Goal: Transaction & Acquisition: Purchase product/service

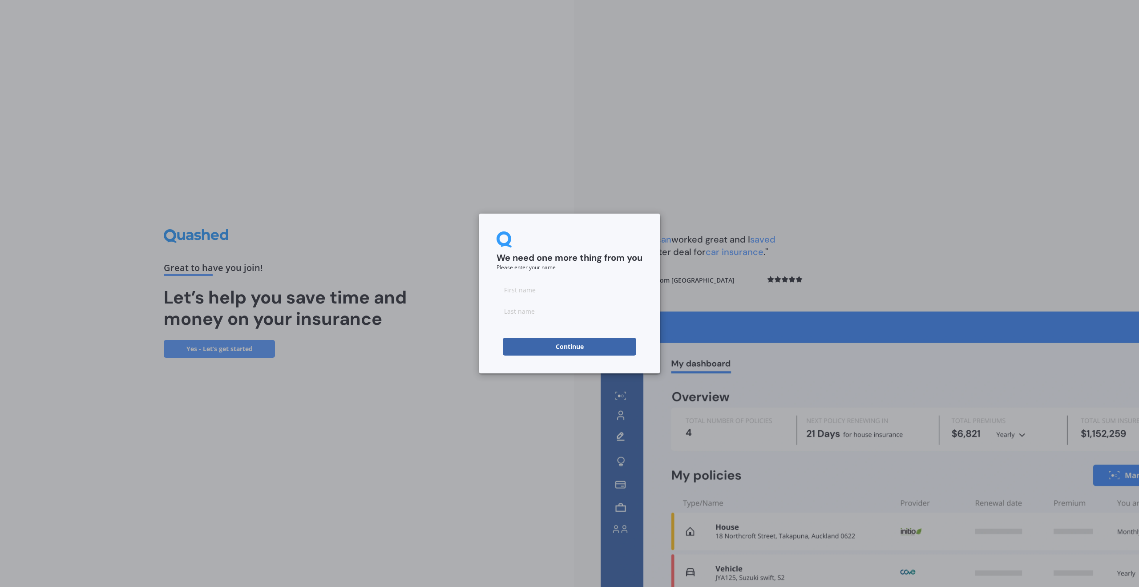
click at [543, 289] on input at bounding box center [570, 290] width 146 height 18
type input "[PERSON_NAME]"
click button "Continue" at bounding box center [569, 347] width 133 height 18
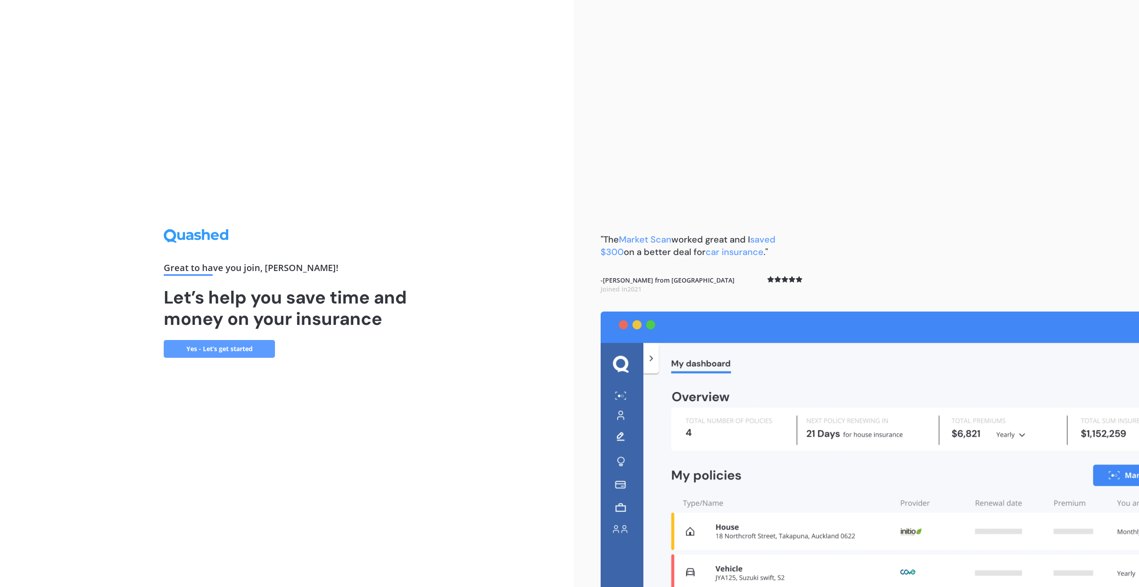
click at [198, 352] on link "Yes - Let’s get started" at bounding box center [219, 349] width 111 height 18
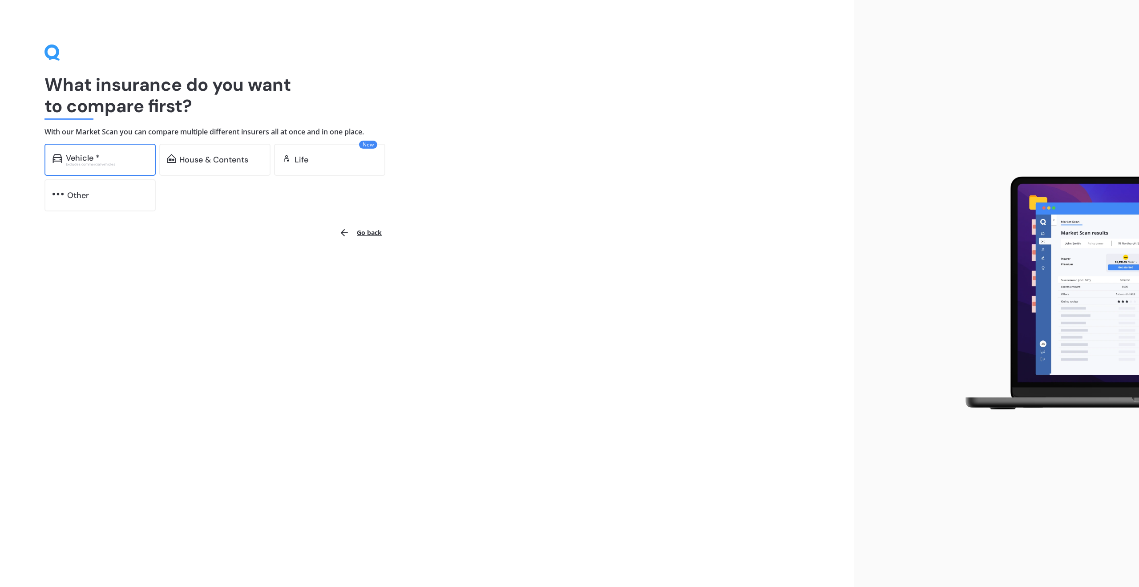
click at [133, 164] on div "Excludes commercial vehicles" at bounding box center [107, 164] width 82 height 4
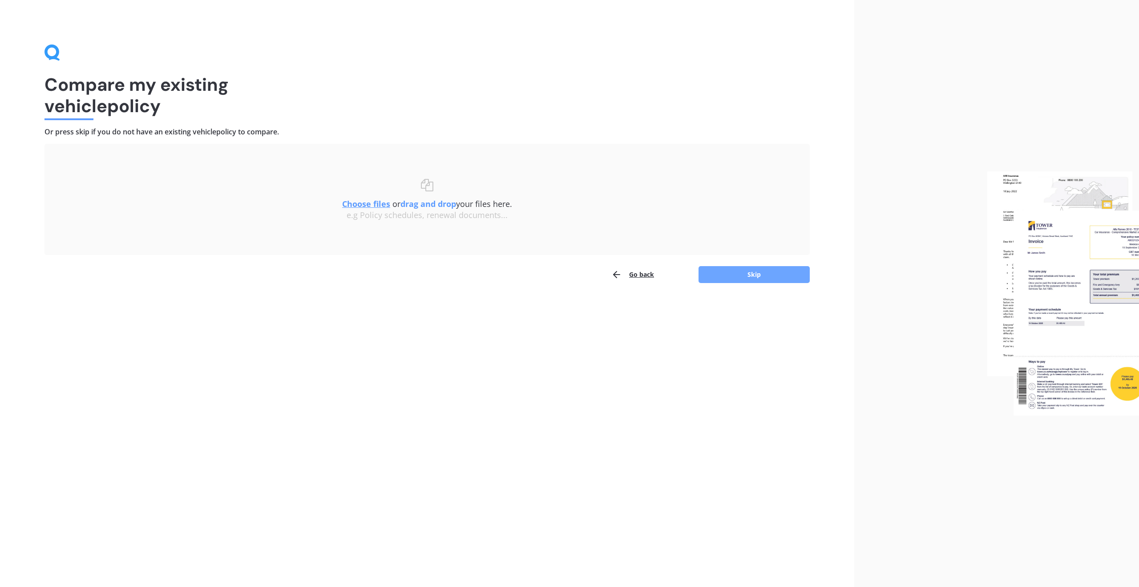
click at [712, 273] on button "Skip" at bounding box center [754, 274] width 111 height 17
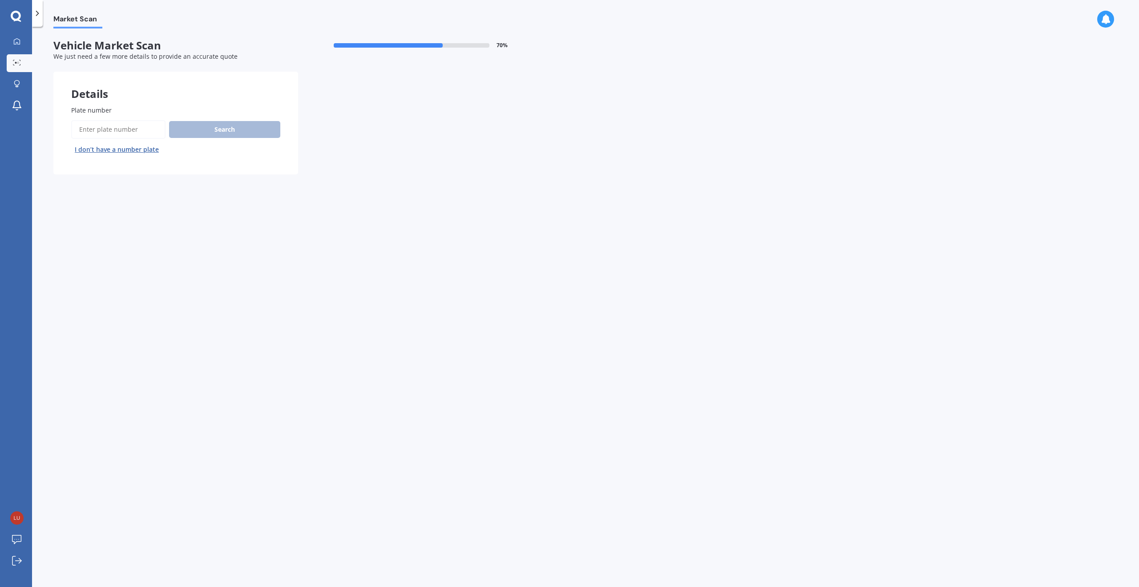
click at [132, 129] on input "Plate number" at bounding box center [118, 129] width 94 height 19
type input "NUQ914"
click at [0, 0] on button "Next" at bounding box center [0, 0] width 0 height 0
select select "VOLKSWAGEN"
select select "GOLF"
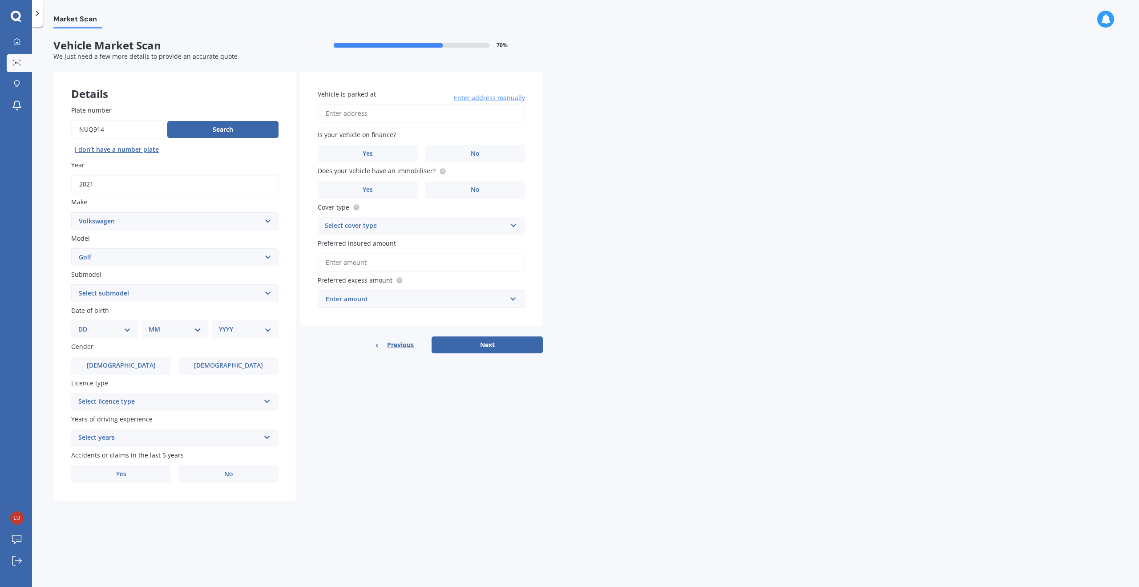
click at [266, 292] on select "Select submodel (All other) 1.4 GT TSI 1.4 TSI 1.6 1.6 FSI 1.6 TSI 1.8 1.9 TDI …" at bounding box center [174, 293] width 207 height 18
select select "1.4 TSI"
click at [71, 284] on select "Select submodel (All other) 1.4 GT TSI 1.4 TSI 1.6 1.6 FSI 1.6 TSI 1.8 1.9 TDI …" at bounding box center [174, 293] width 207 height 18
click at [128, 330] on select "DD 01 02 03 04 05 06 07 08 09 10 11 12 13 14 15 16 17 18 19 20 21 22 23 24 25 2…" at bounding box center [104, 329] width 53 height 10
select select "29"
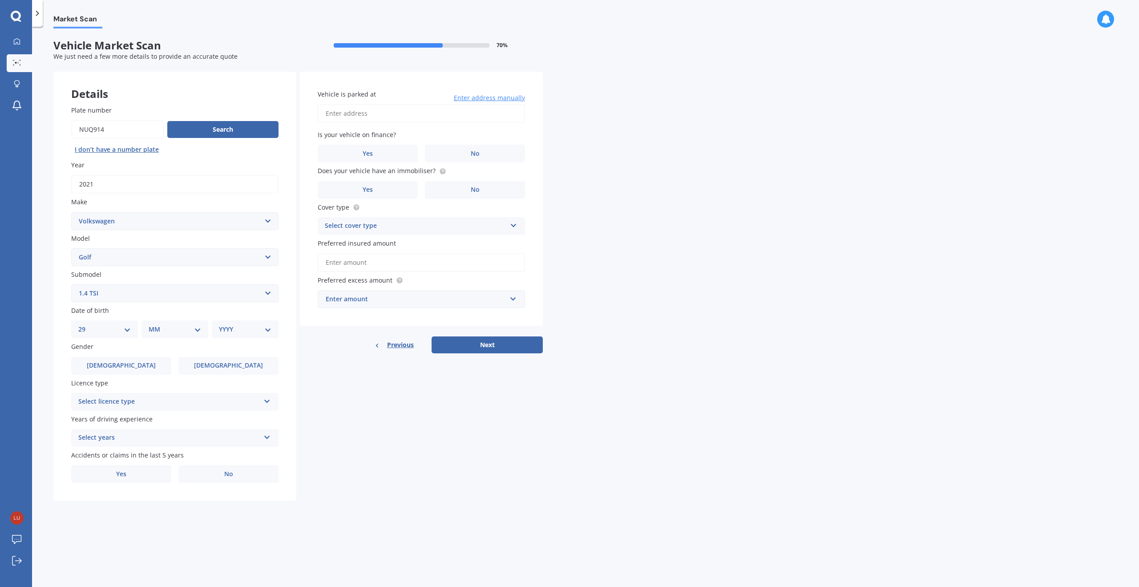
click at [85, 324] on select "DD 01 02 03 04 05 06 07 08 09 10 11 12 13 14 15 16 17 18 19 20 21 22 23 24 25 2…" at bounding box center [104, 329] width 53 height 10
click at [173, 333] on select "MM 01 02 03 04 05 06 07 08 09 10 11 12" at bounding box center [176, 329] width 49 height 10
select select "10"
click at [152, 324] on select "MM 01 02 03 04 05 06 07 08 09 10 11 12" at bounding box center [176, 329] width 49 height 10
click at [227, 331] on select "YYYY 2025 2024 2023 2022 2021 2020 2019 2018 2017 2016 2015 2014 2013 2012 2011…" at bounding box center [243, 329] width 49 height 10
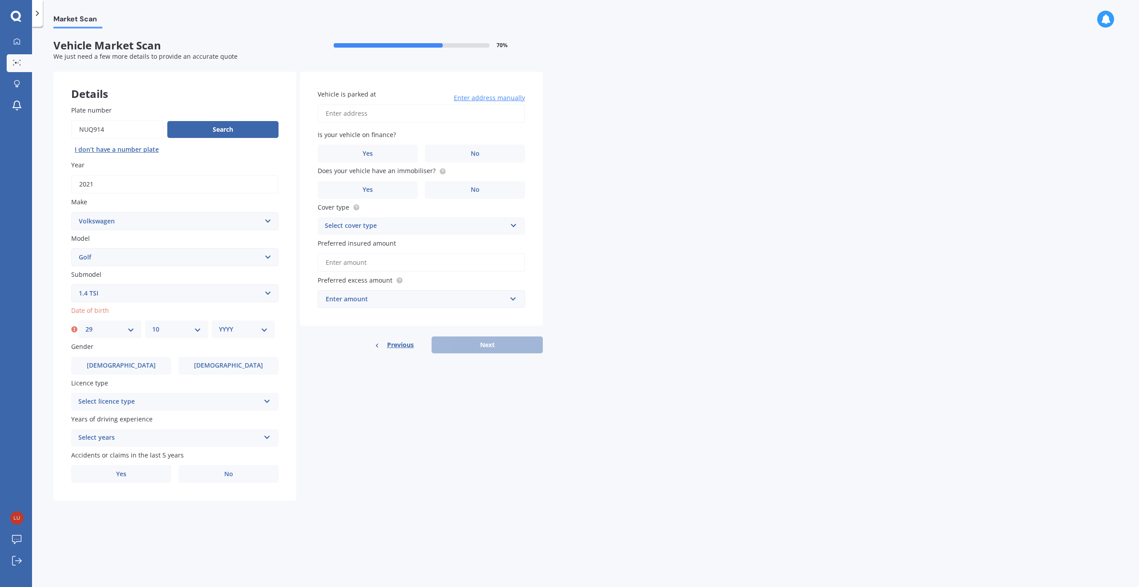
select select "1991"
click at [219, 324] on select "YYYY 2025 2024 2023 2022 2021 2020 2019 2018 2017 2016 2015 2014 2013 2012 2011…" at bounding box center [243, 329] width 49 height 10
click at [146, 366] on label "[DEMOGRAPHIC_DATA]" at bounding box center [121, 366] width 100 height 18
click at [0, 0] on input "[DEMOGRAPHIC_DATA]" at bounding box center [0, 0] width 0 height 0
click at [156, 403] on div "Select licence type" at bounding box center [169, 401] width 182 height 11
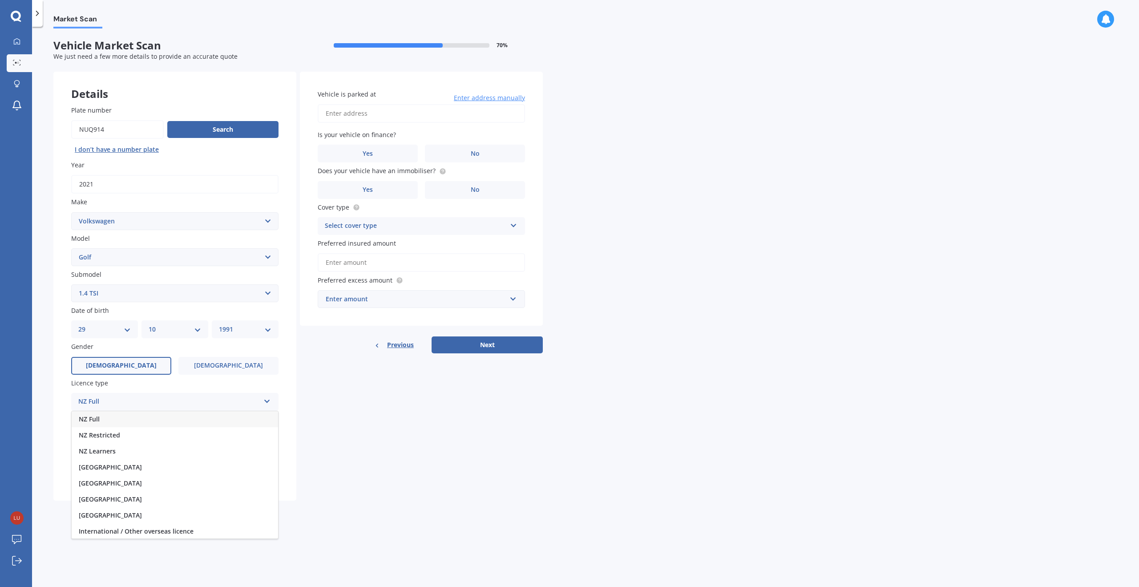
click at [134, 420] on div "NZ Full" at bounding box center [175, 419] width 206 height 16
click at [134, 420] on span "Years of driving experience" at bounding box center [111, 419] width 81 height 8
click at [158, 436] on div "Select years" at bounding box center [169, 438] width 182 height 11
click at [153, 453] on div "5 or more years" at bounding box center [175, 455] width 206 height 16
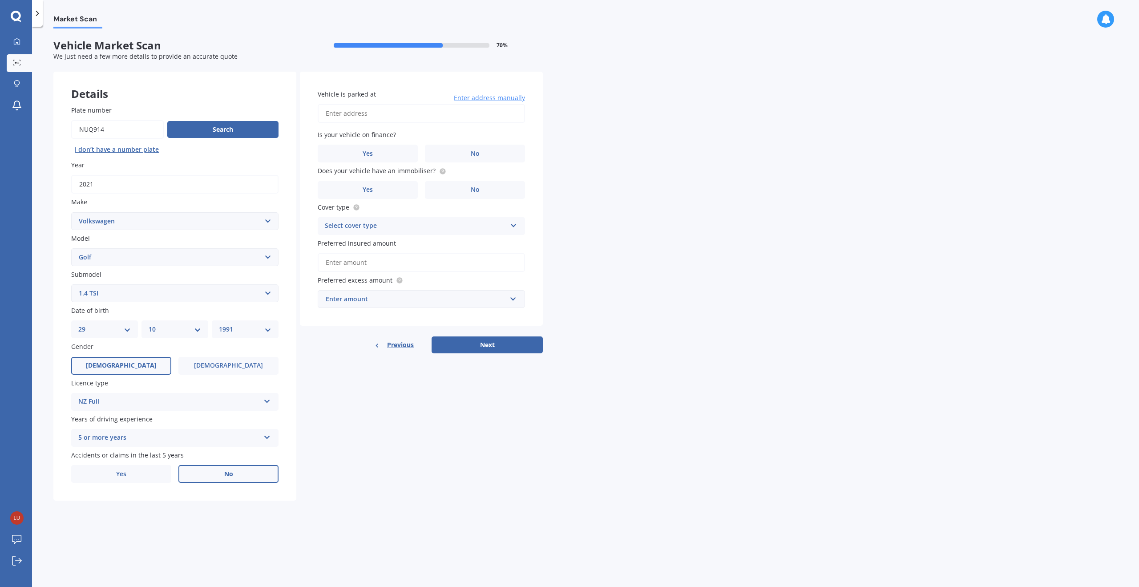
click at [220, 476] on label "No" at bounding box center [228, 474] width 100 height 18
click at [0, 0] on input "No" at bounding box center [0, 0] width 0 height 0
click at [405, 114] on input "Vehicle is parked at" at bounding box center [421, 113] width 207 height 19
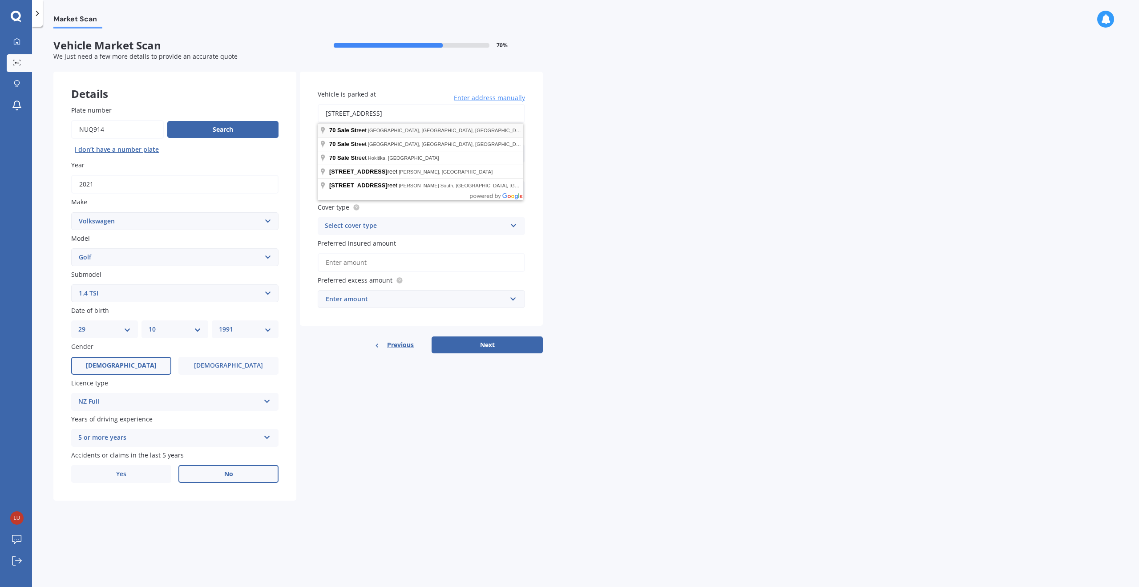
type input "[STREET_ADDRESS]"
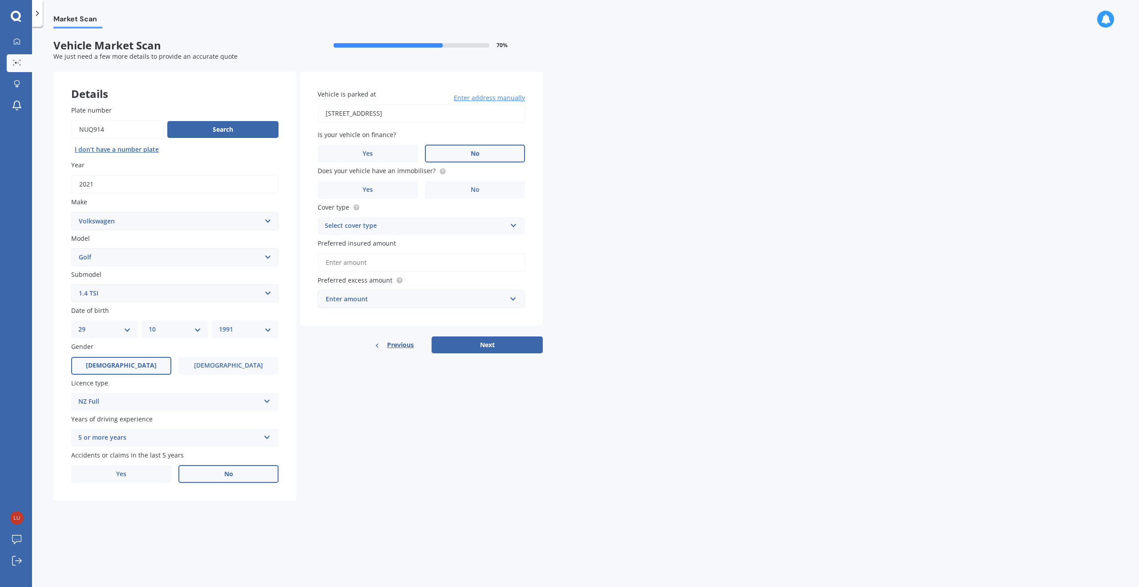
click at [473, 150] on span "No" at bounding box center [475, 154] width 9 height 8
click at [0, 0] on input "No" at bounding box center [0, 0] width 0 height 0
click at [397, 187] on label "Yes" at bounding box center [368, 190] width 100 height 18
click at [0, 0] on input "Yes" at bounding box center [0, 0] width 0 height 0
click at [504, 226] on div "Select cover type" at bounding box center [416, 226] width 182 height 11
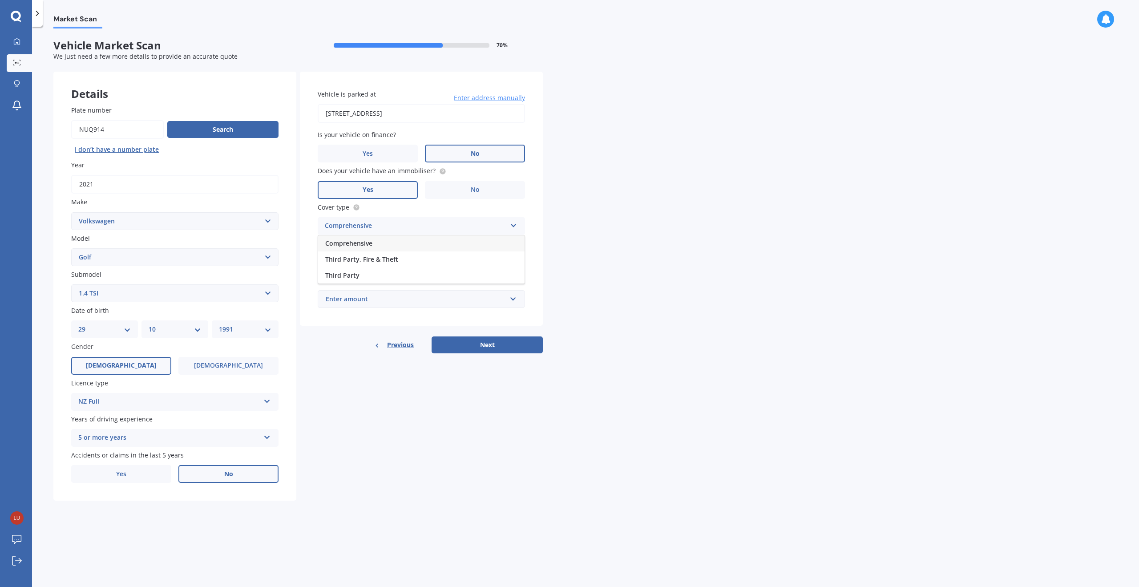
click at [469, 244] on div "Comprehensive" at bounding box center [421, 243] width 206 height 16
click at [423, 259] on input "Preferred insured amount" at bounding box center [421, 262] width 207 height 19
click at [601, 302] on div "Market Scan Vehicle Market Scan 70 % We just need a few more details to provide…" at bounding box center [585, 308] width 1107 height 560
click at [505, 300] on div "Enter amount" at bounding box center [416, 299] width 181 height 10
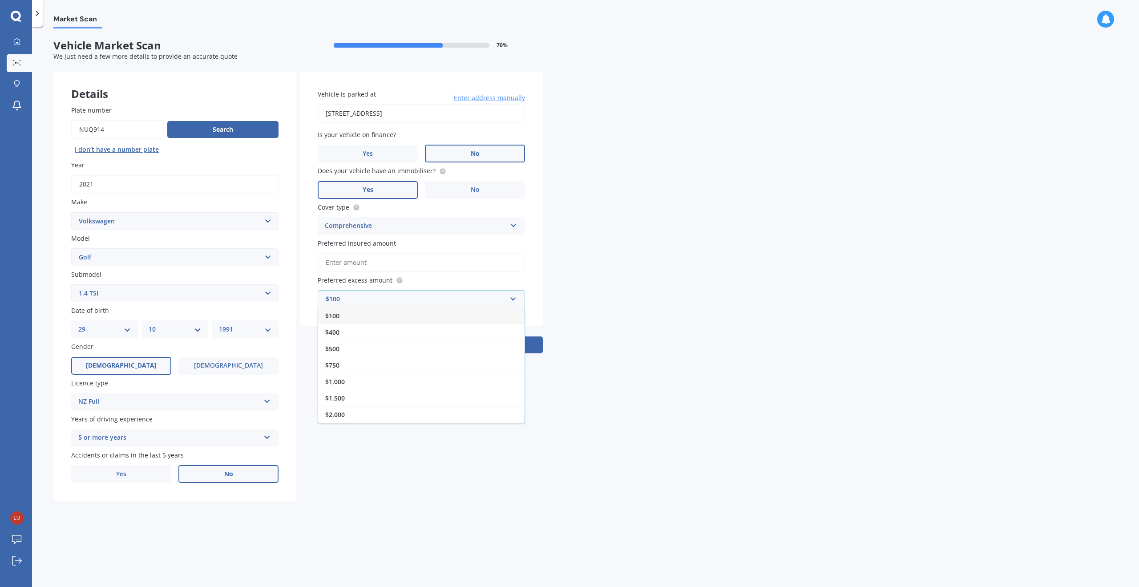
click at [607, 311] on div "Market Scan Vehicle Market Scan 70 % We just need a few more details to provide…" at bounding box center [585, 308] width 1107 height 560
click at [397, 296] on div "$100" at bounding box center [416, 299] width 181 height 10
click at [389, 348] on div "$500" at bounding box center [421, 348] width 206 height 16
click at [617, 348] on div "Market Scan Vehicle Market Scan 70 % We just need a few more details to provide…" at bounding box center [585, 308] width 1107 height 560
click at [434, 265] on input "Preferred insured amount" at bounding box center [421, 262] width 207 height 19
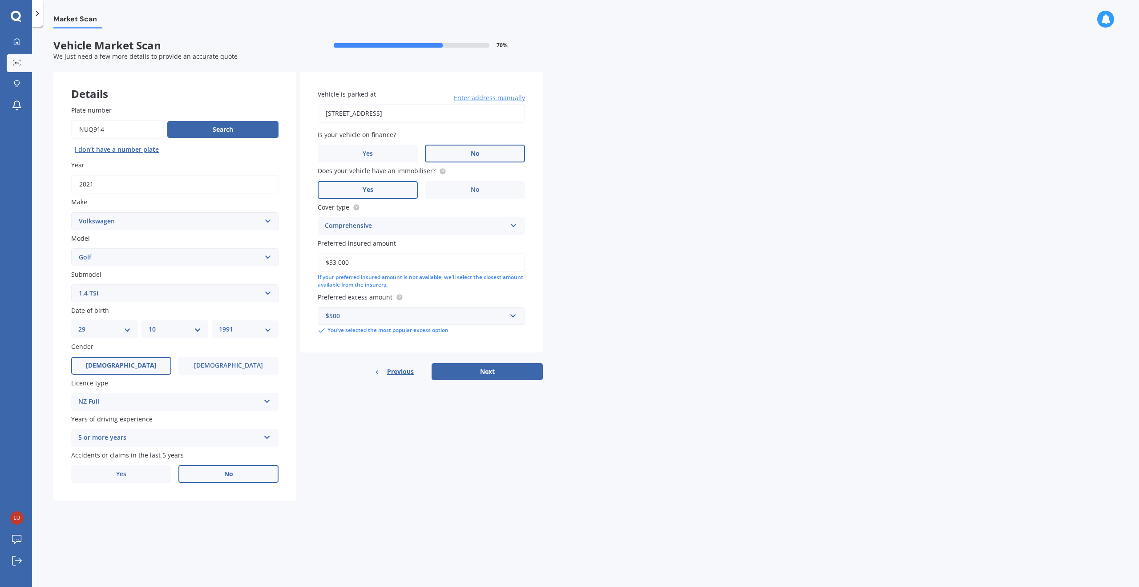
type input "$33,000"
click at [585, 323] on div "Market Scan Vehicle Market Scan 70 % We just need a few more details to provide…" at bounding box center [585, 308] width 1107 height 560
click at [495, 370] on button "Next" at bounding box center [487, 371] width 111 height 17
select select "29"
select select "10"
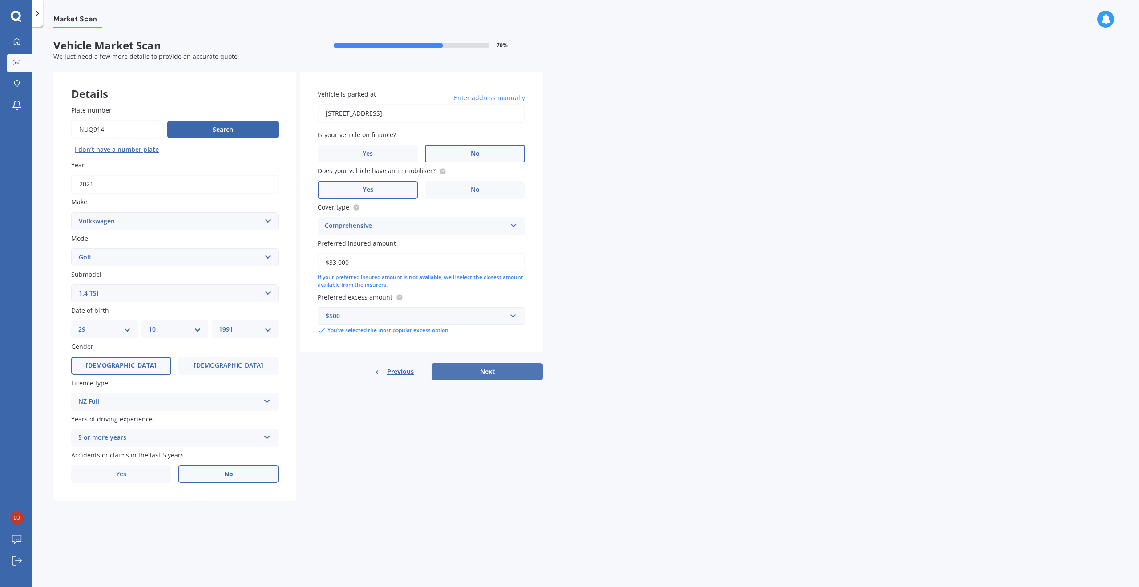
select select "1991"
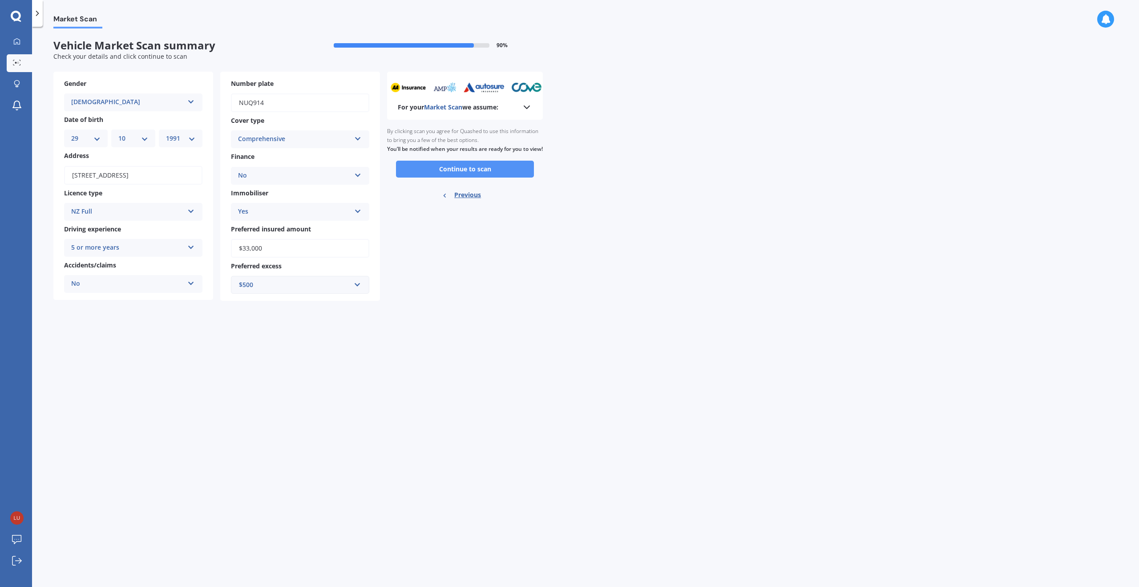
click at [477, 174] on button "Continue to scan" at bounding box center [465, 169] width 138 height 17
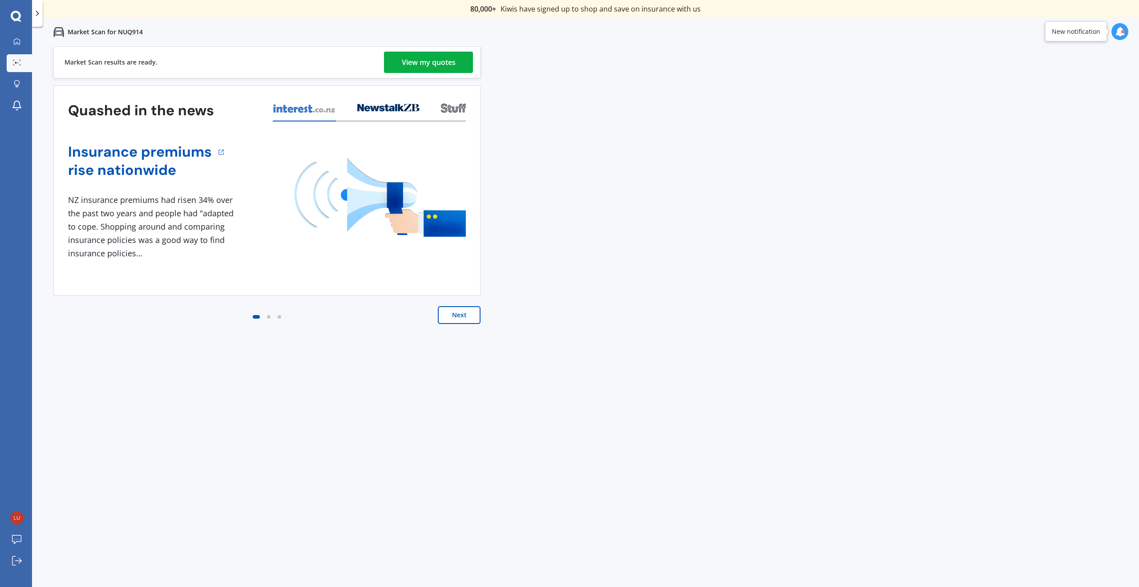
click at [433, 63] on div "View my quotes" at bounding box center [429, 62] width 54 height 21
